Goal: Communication & Community: Ask a question

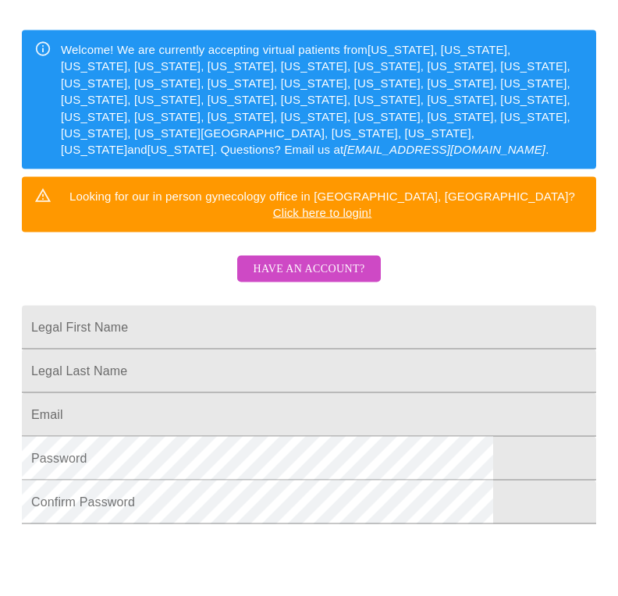
scroll to position [232, 0]
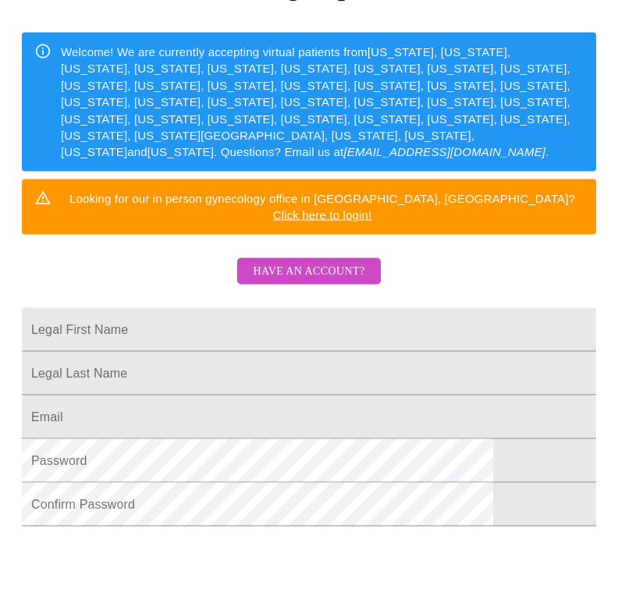
click at [312, 262] on span "Have an account?" at bounding box center [309, 272] width 112 height 20
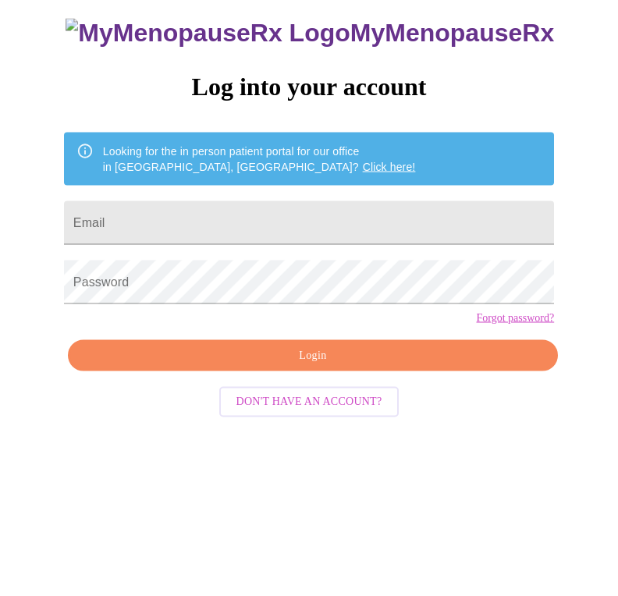
scroll to position [16, 0]
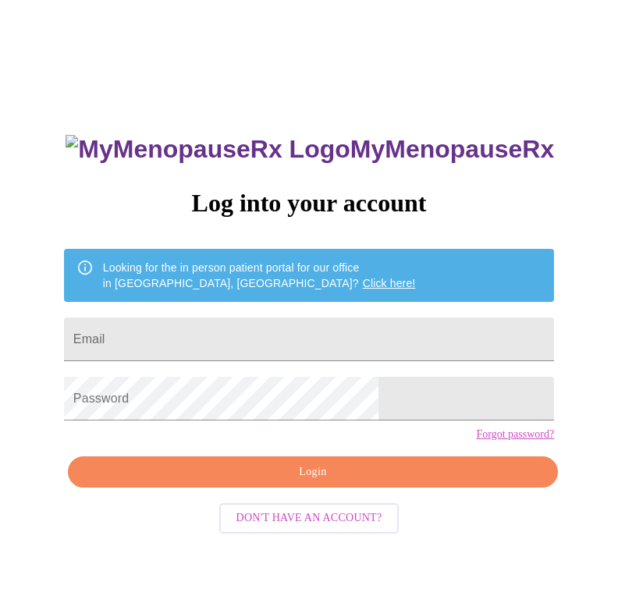
click at [293, 345] on input "Email" at bounding box center [309, 340] width 490 height 44
type input "seibelsb@msn.com"
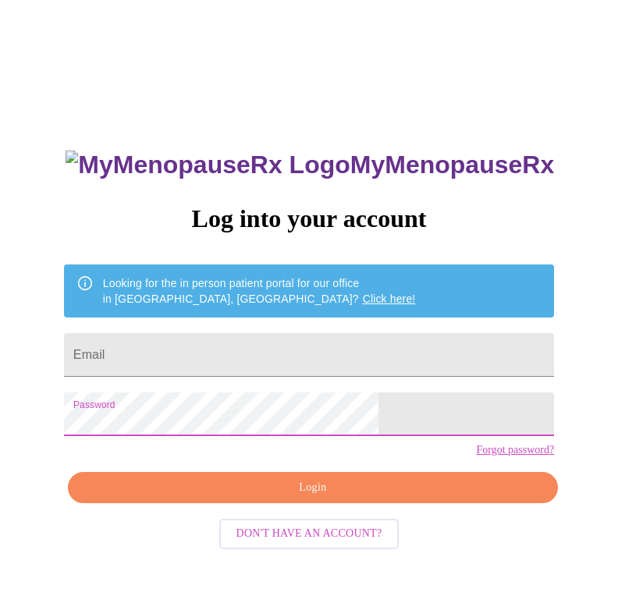
scroll to position [40, 0]
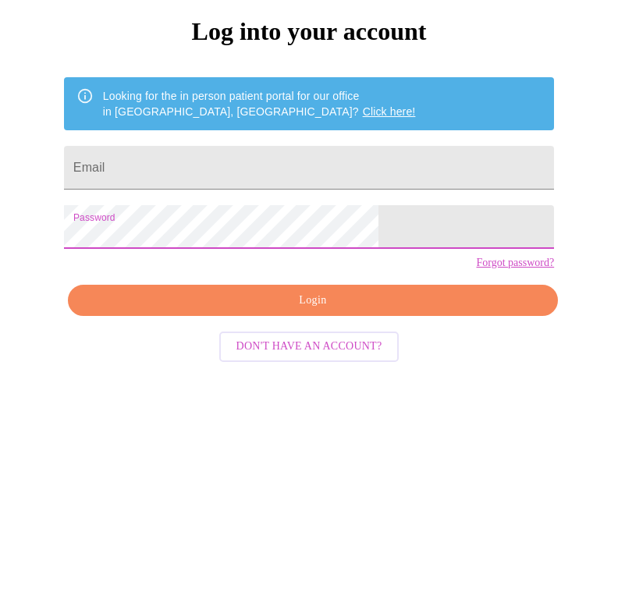
click at [318, 293] on input "Email" at bounding box center [309, 315] width 490 height 44
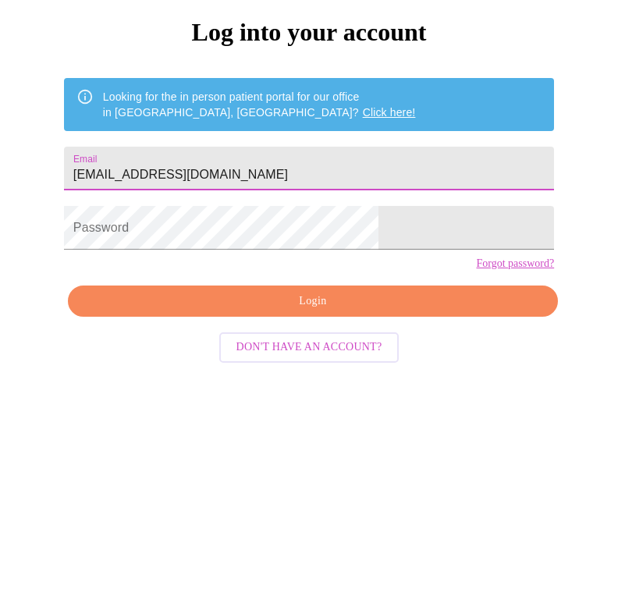
type input "Seibelsb@msn.com"
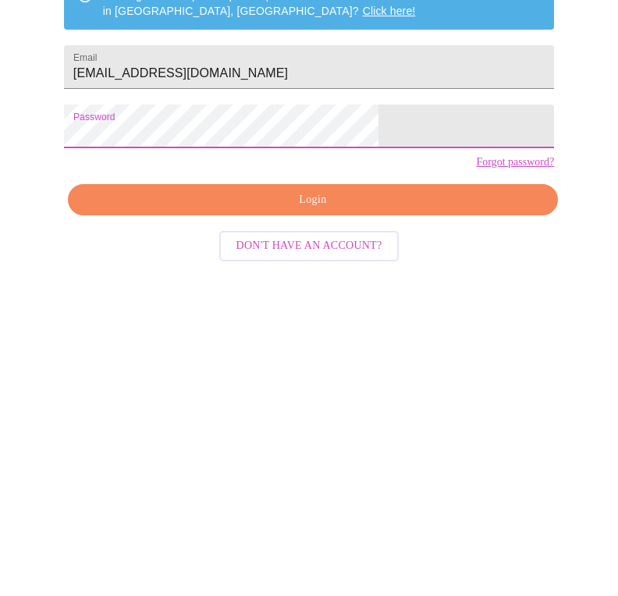
click at [375, 432] on button "Login" at bounding box center [313, 448] width 490 height 32
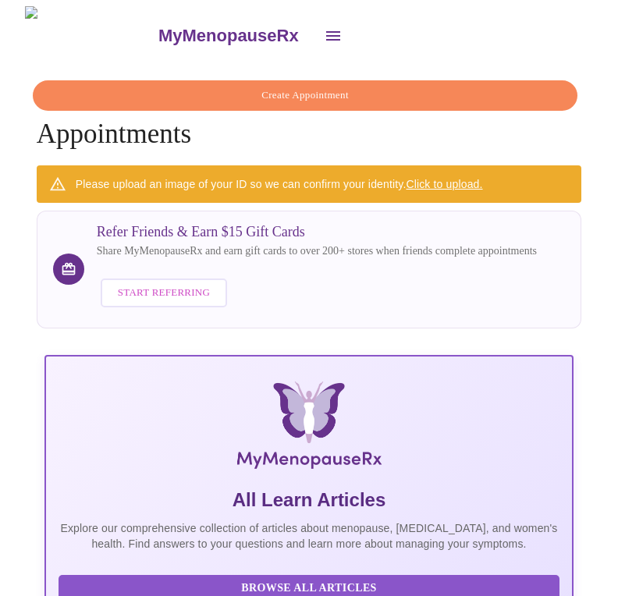
click at [324, 27] on icon "open drawer" at bounding box center [333, 36] width 19 height 19
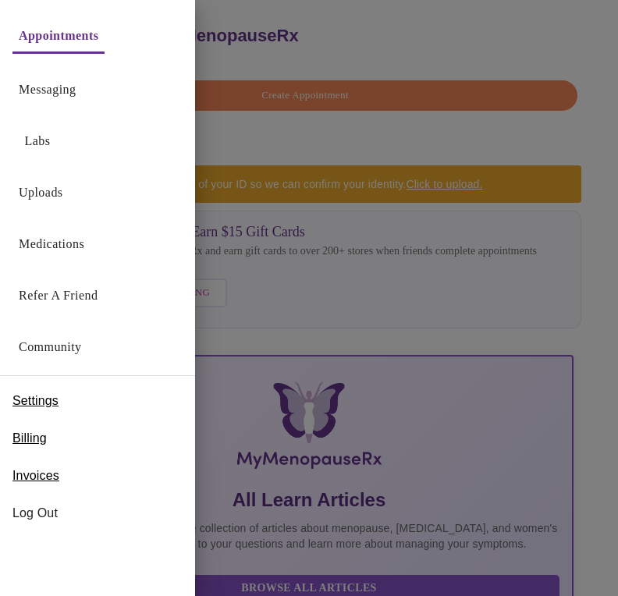
click at [50, 100] on link "Messaging" at bounding box center [47, 90] width 57 height 22
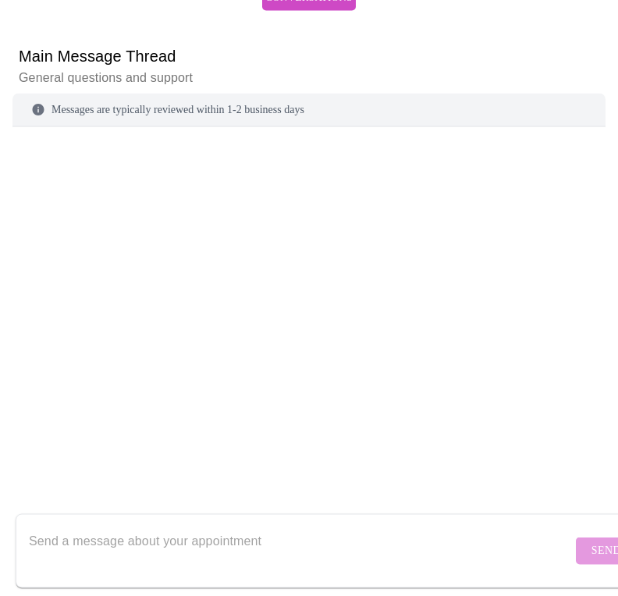
scroll to position [158, 0]
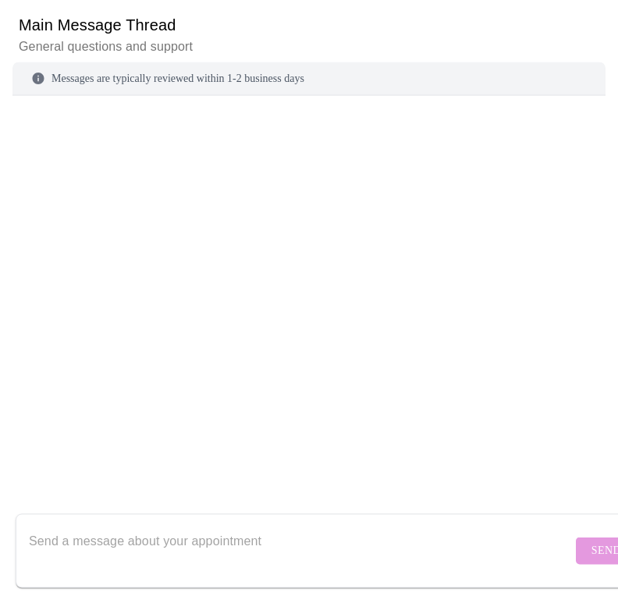
click at [227, 529] on textarea "Send a message about your appointment" at bounding box center [300, 551] width 543 height 50
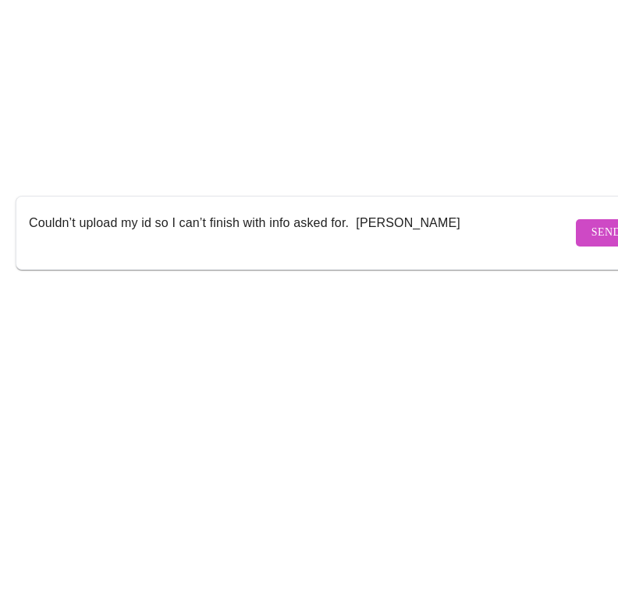
type textarea "Couldn’t upload my id so I can’t finish with info asked for. Babbie styslinger"
click at [592, 542] on span "Send" at bounding box center [607, 552] width 30 height 20
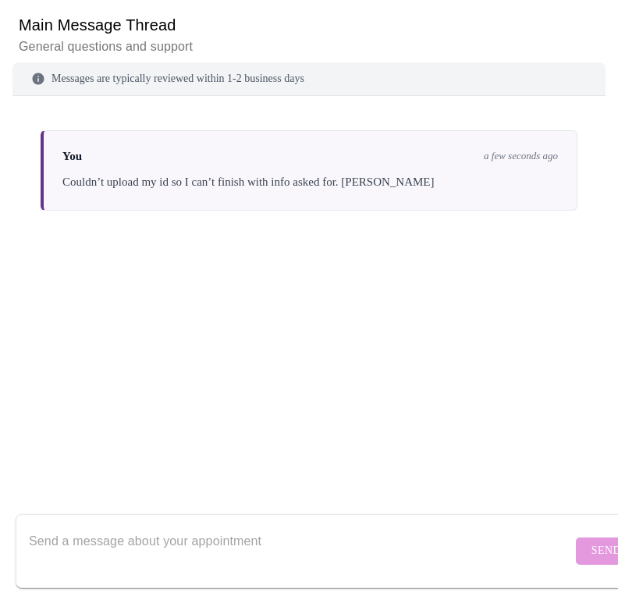
click at [575, 530] on form "Send" at bounding box center [332, 551] width 632 height 74
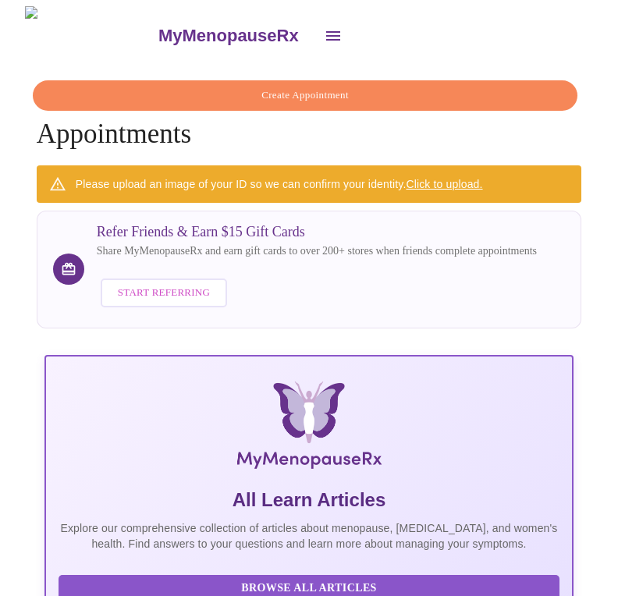
click at [324, 27] on icon "open drawer" at bounding box center [333, 36] width 19 height 19
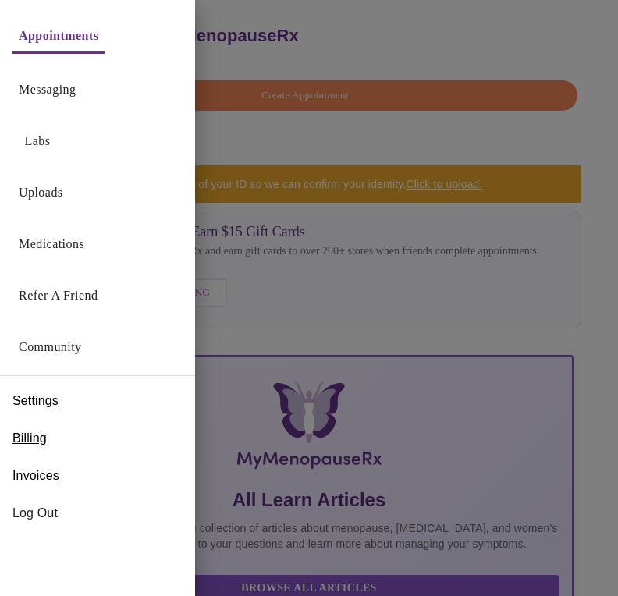
click at [44, 191] on link "Uploads" at bounding box center [41, 193] width 44 height 22
